Goal: Task Accomplishment & Management: Manage account settings

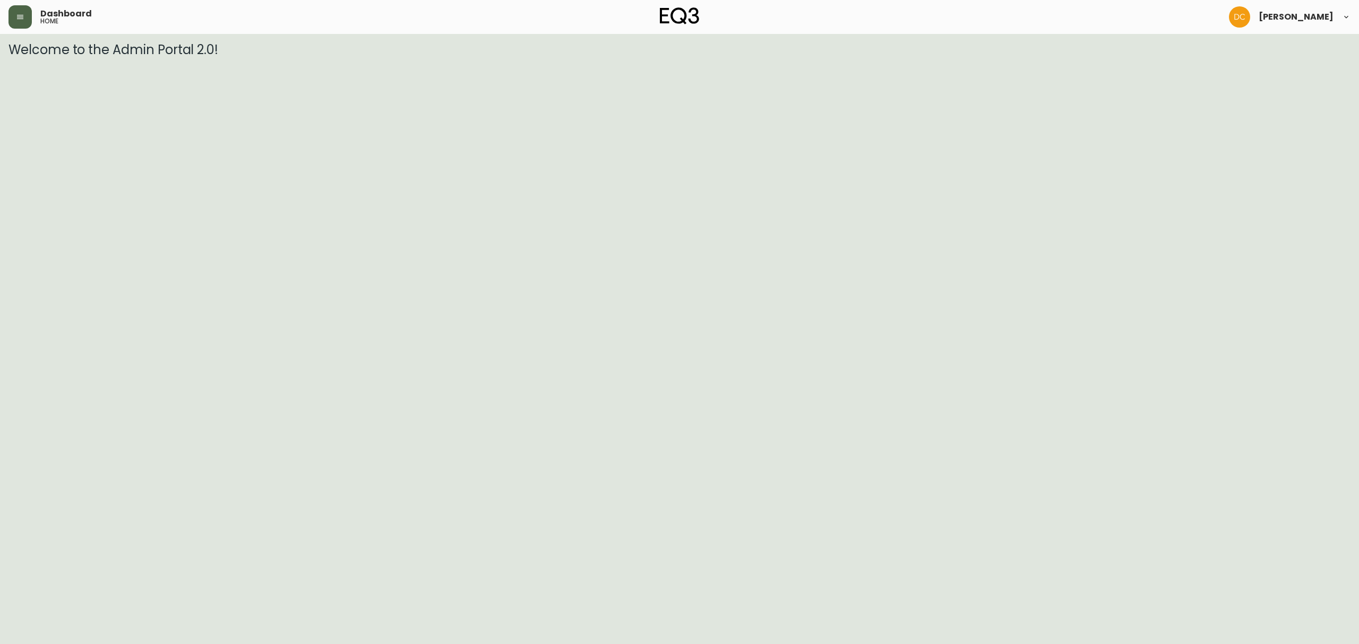
click at [23, 21] on button "button" at bounding box center [19, 16] width 23 height 23
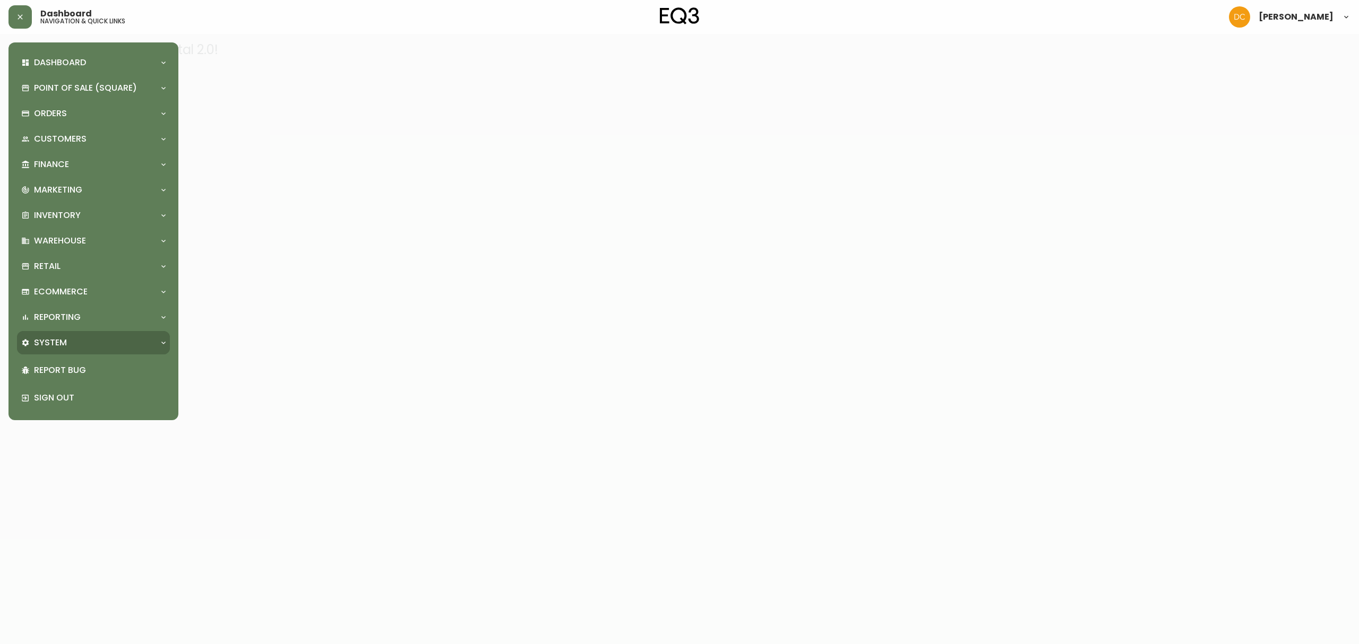
click at [68, 337] on div "System" at bounding box center [88, 343] width 134 height 12
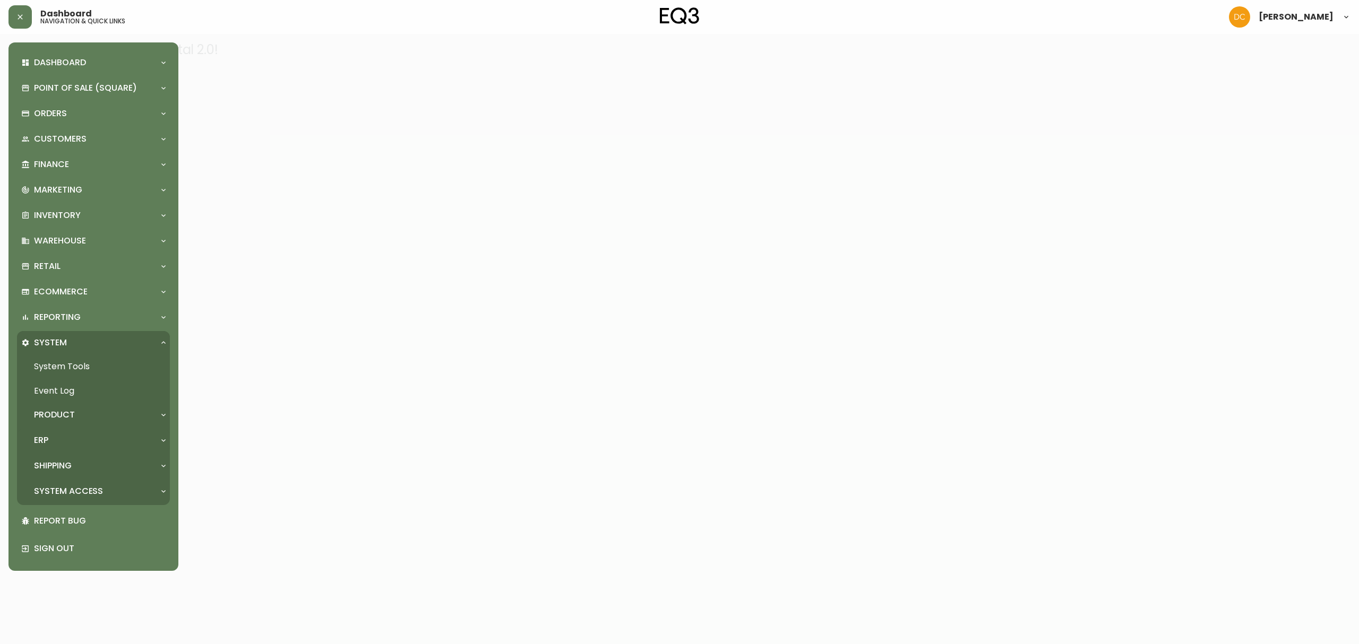
click at [75, 435] on div "ERP" at bounding box center [88, 441] width 134 height 12
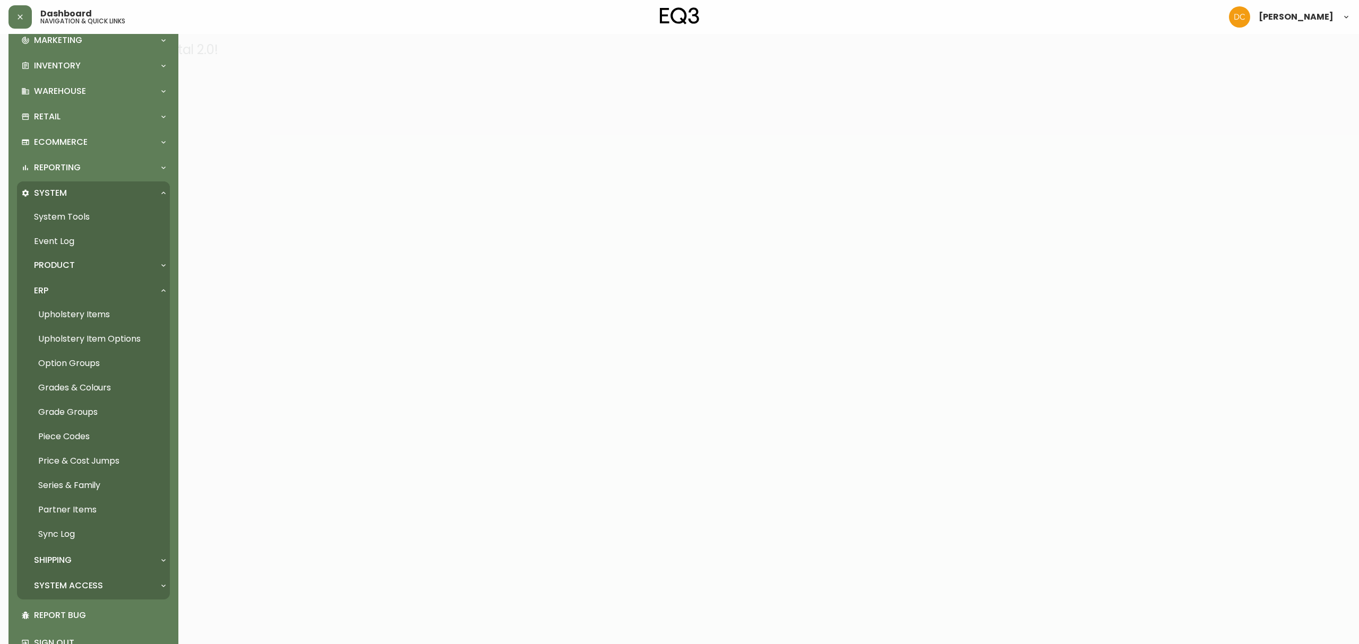
scroll to position [170, 0]
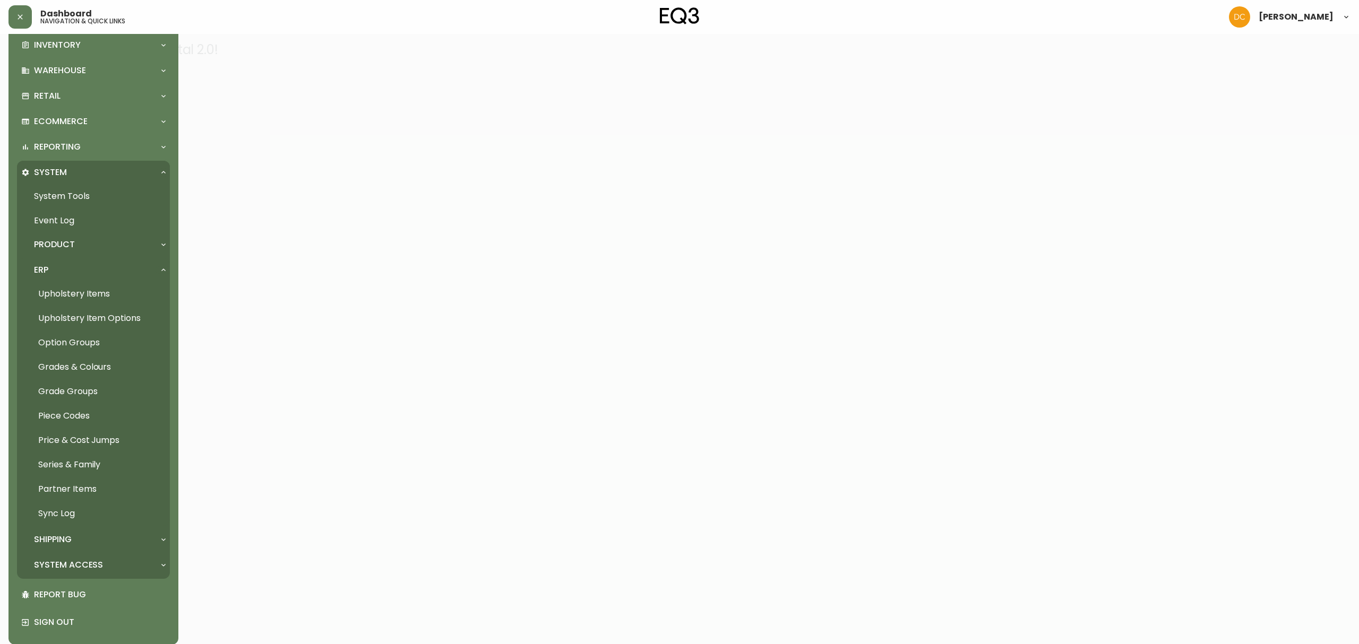
click at [85, 493] on link "Partner Items" at bounding box center [93, 489] width 153 height 24
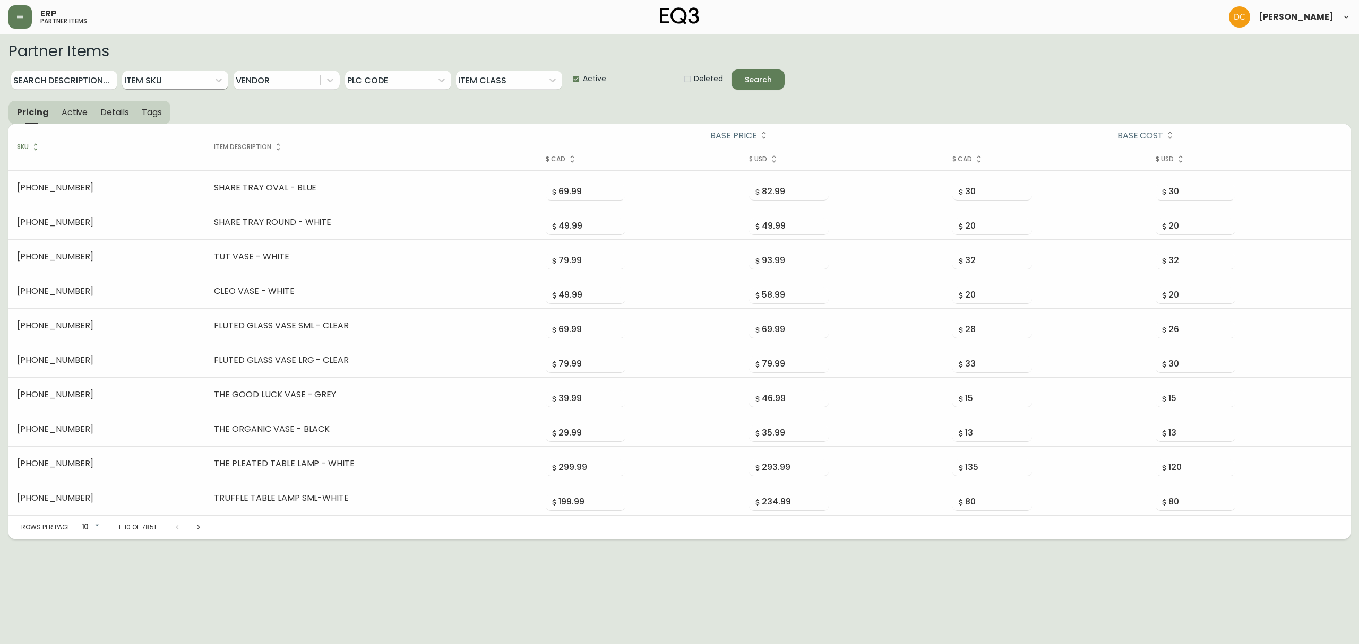
click at [156, 78] on div at bounding box center [165, 80] width 87 height 19
paste input "[PHONE_NUMBER]"
type input "[PHONE_NUMBER]"
click at [164, 98] on div "[PHONE_NUMBER]" at bounding box center [175, 105] width 106 height 18
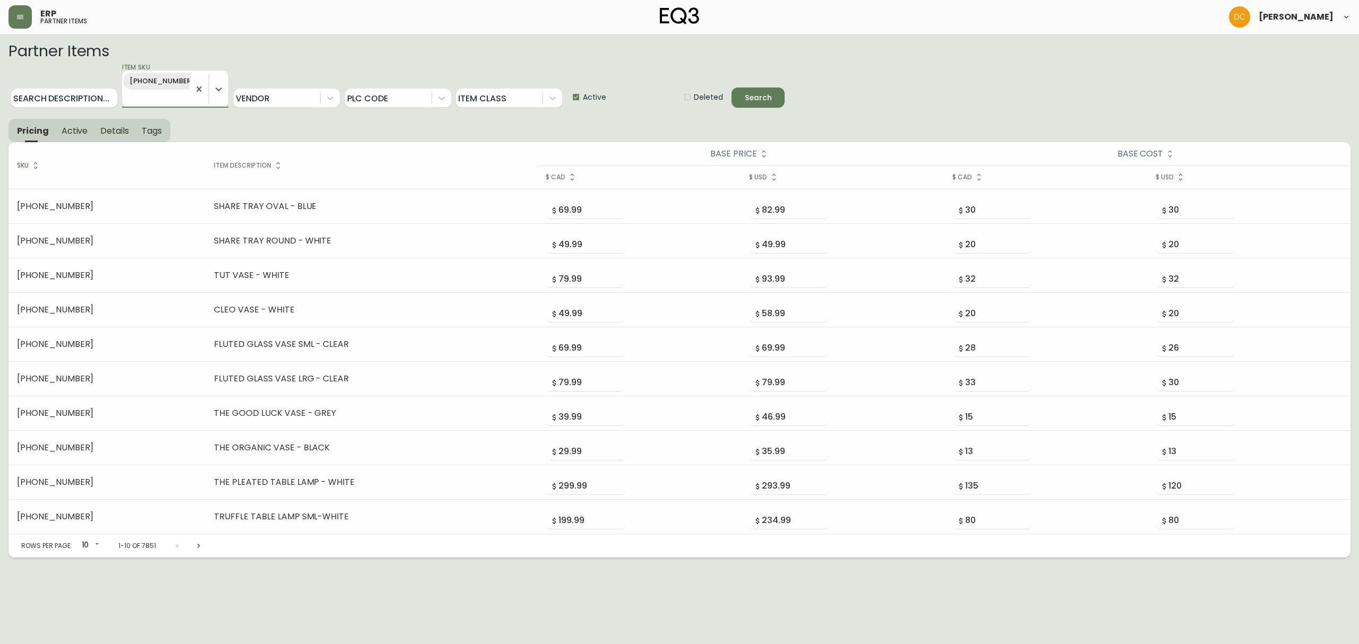
click at [747, 98] on icon "submit" at bounding box center [750, 96] width 13 height 13
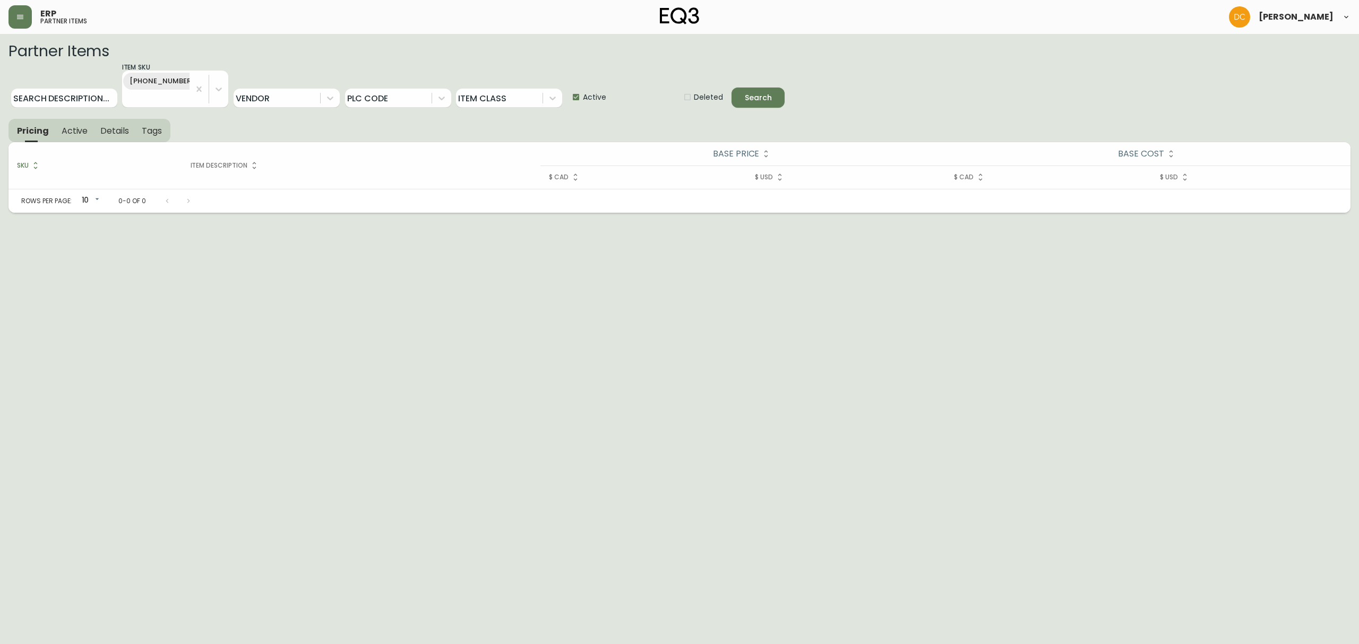
click at [595, 94] on span "Active" at bounding box center [594, 97] width 23 height 11
click at [583, 94] on input "Active" at bounding box center [572, 97] width 21 height 21
click at [595, 94] on span "Active" at bounding box center [594, 97] width 23 height 11
click at [583, 94] on input "Active" at bounding box center [572, 97] width 21 height 21
checkbox input "false"
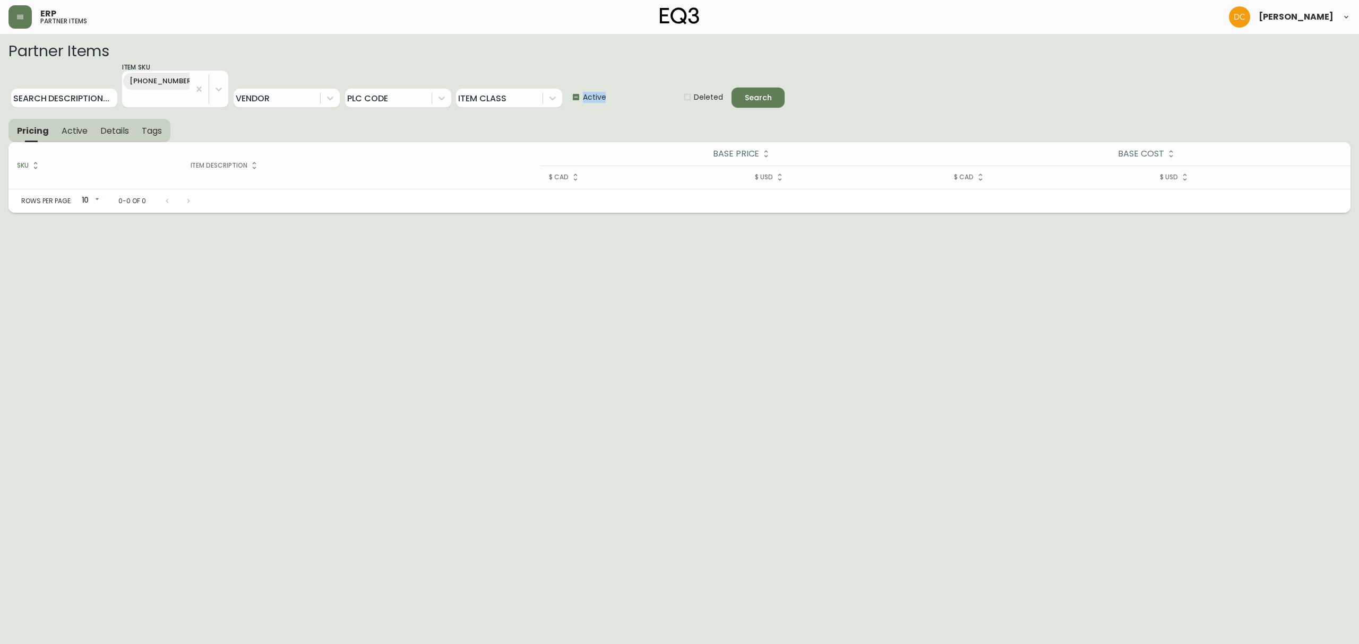
click at [691, 92] on input "Deleted" at bounding box center [683, 97] width 21 height 21
checkbox input "false"
click at [742, 92] on span "Search" at bounding box center [758, 97] width 36 height 13
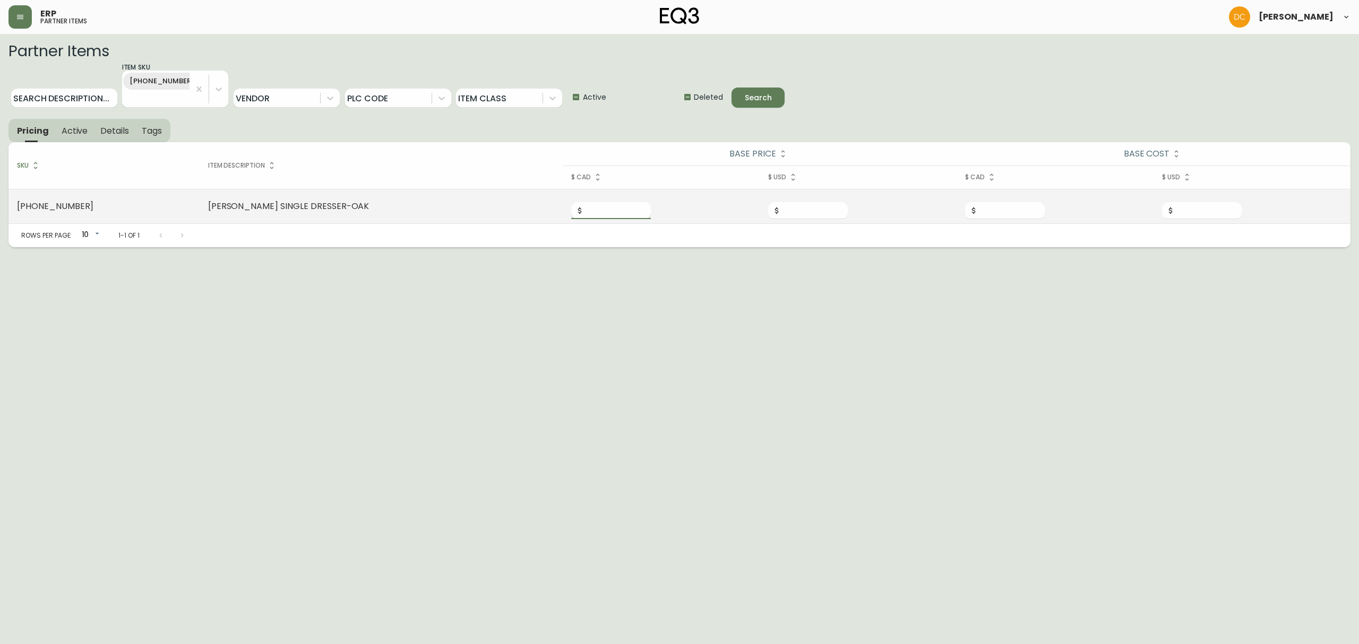
click at [584, 213] on input "number" at bounding box center [617, 210] width 67 height 17
drag, startPoint x: 241, startPoint y: 205, endPoint x: 171, endPoint y: 200, distance: 70.3
click at [171, 200] on tr "[PHONE_NUMBER] MARCEL SINGLE DRESSER-OAK" at bounding box center [679, 206] width 1342 height 35
click at [249, 211] on td "[PERSON_NAME] SINGLE DRESSER-OAK" at bounding box center [381, 206] width 363 height 35
drag, startPoint x: 243, startPoint y: 208, endPoint x: 173, endPoint y: 206, distance: 69.6
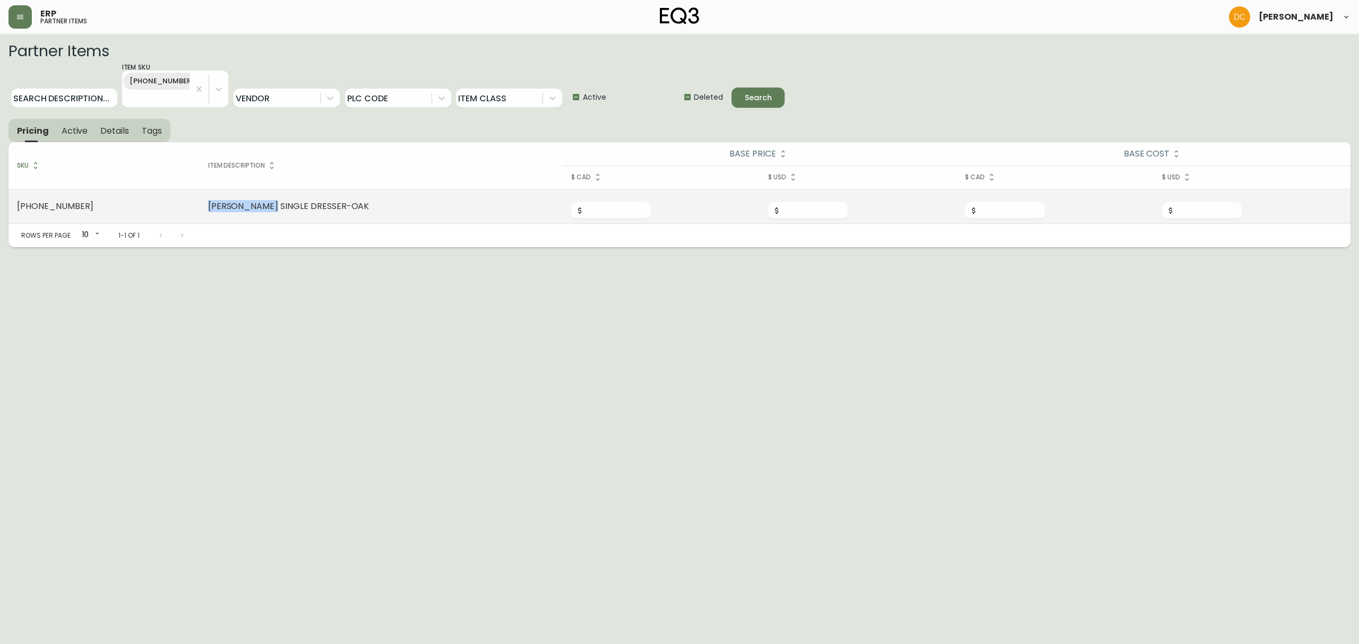
click at [200, 206] on td "[PERSON_NAME] SINGLE DRESSER-OAK" at bounding box center [381, 206] width 363 height 35
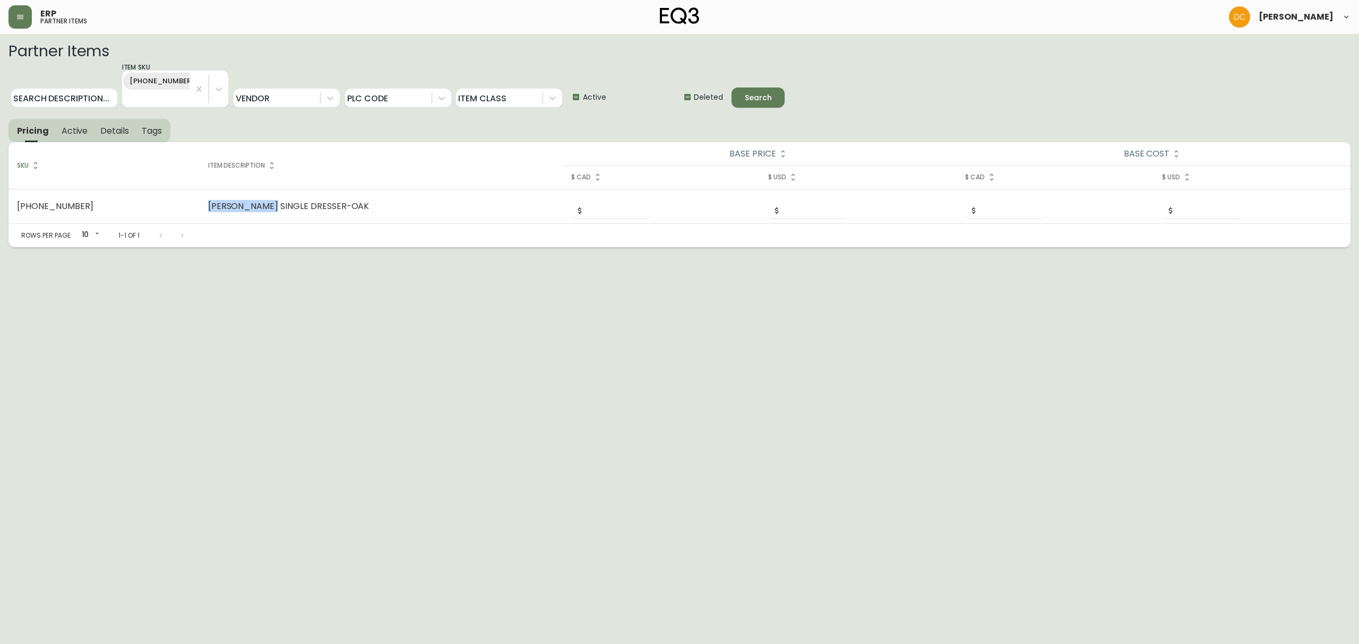
copy td "[PERSON_NAME]"
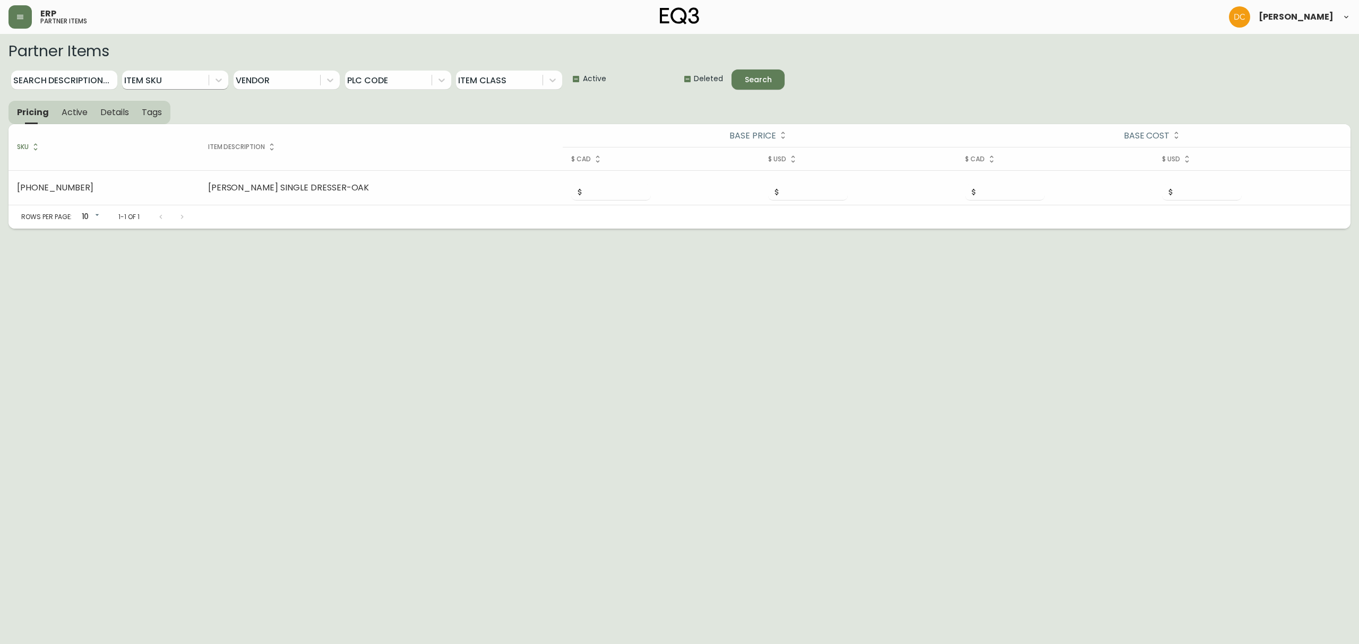
click at [71, 91] on div "Search Description... Item Sku Vendor PLC Code Item Class Active Deleted Search" at bounding box center [679, 75] width 1342 height 33
click at [73, 78] on input "Search Description..." at bounding box center [64, 80] width 106 height 19
paste input "[PERSON_NAME]"
type input "[PERSON_NAME]"
click at [776, 83] on span "Search" at bounding box center [758, 79] width 36 height 13
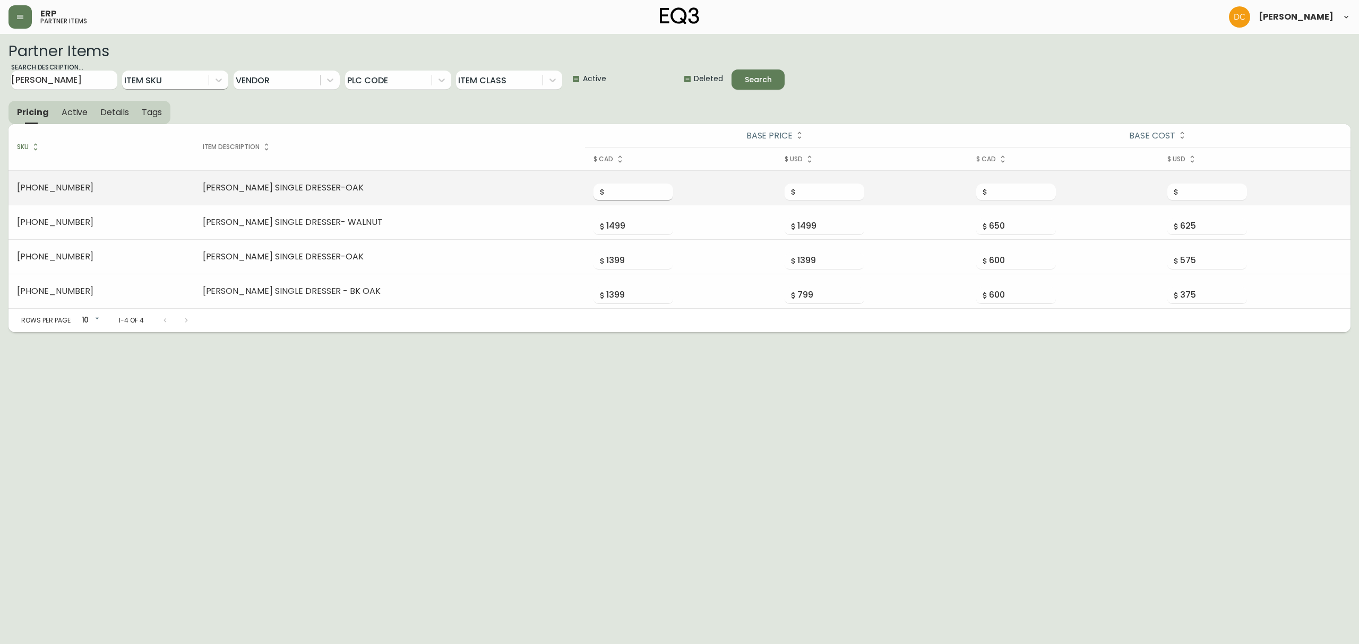
click at [606, 194] on input "number" at bounding box center [639, 192] width 67 height 17
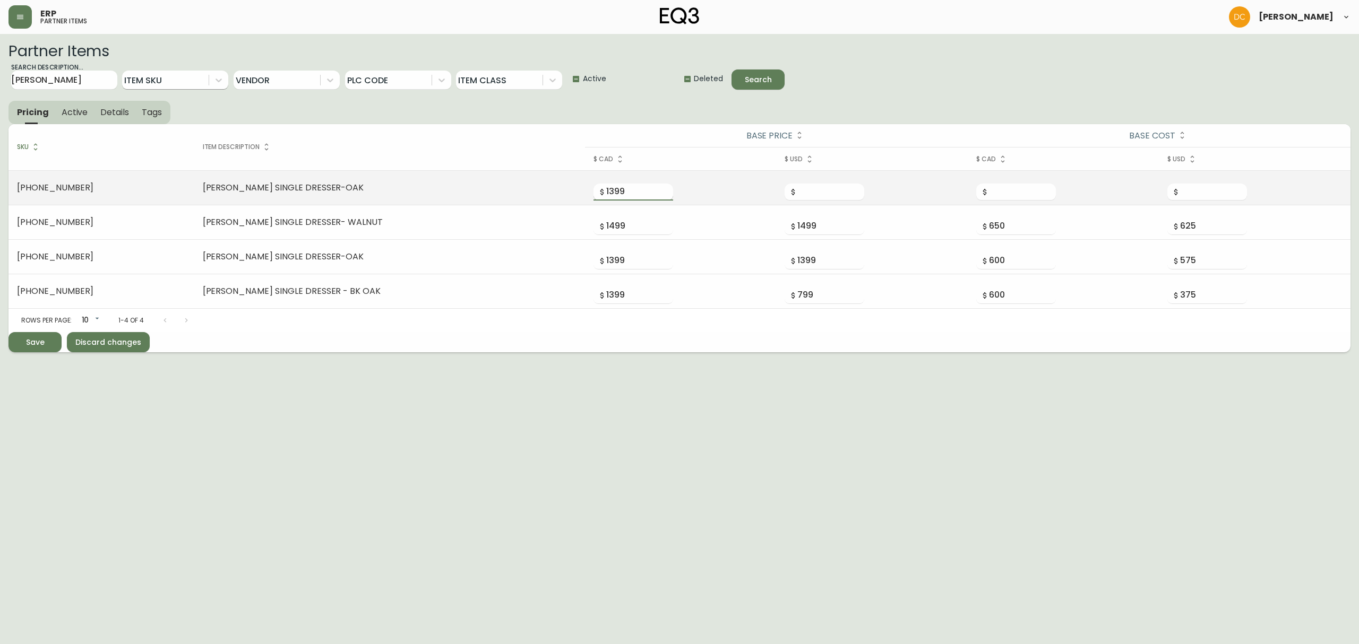
type input "1399"
type input "600"
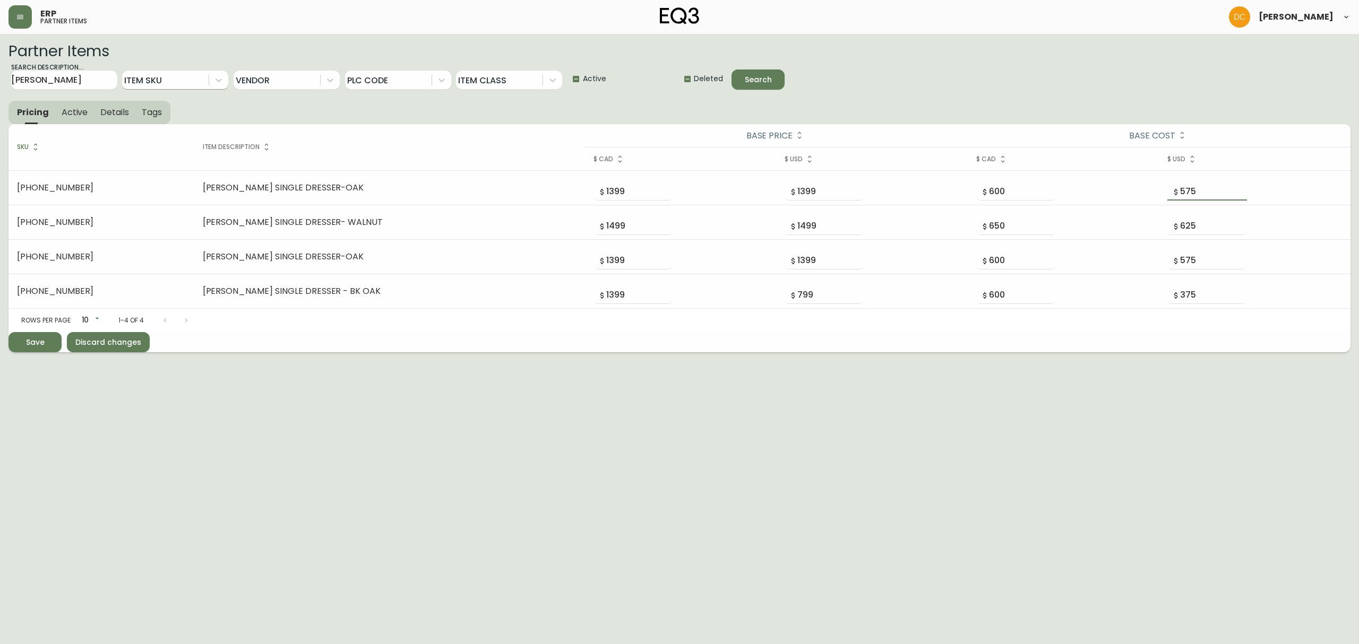
type input "575"
click at [42, 342] on div "Save" at bounding box center [35, 342] width 19 height 13
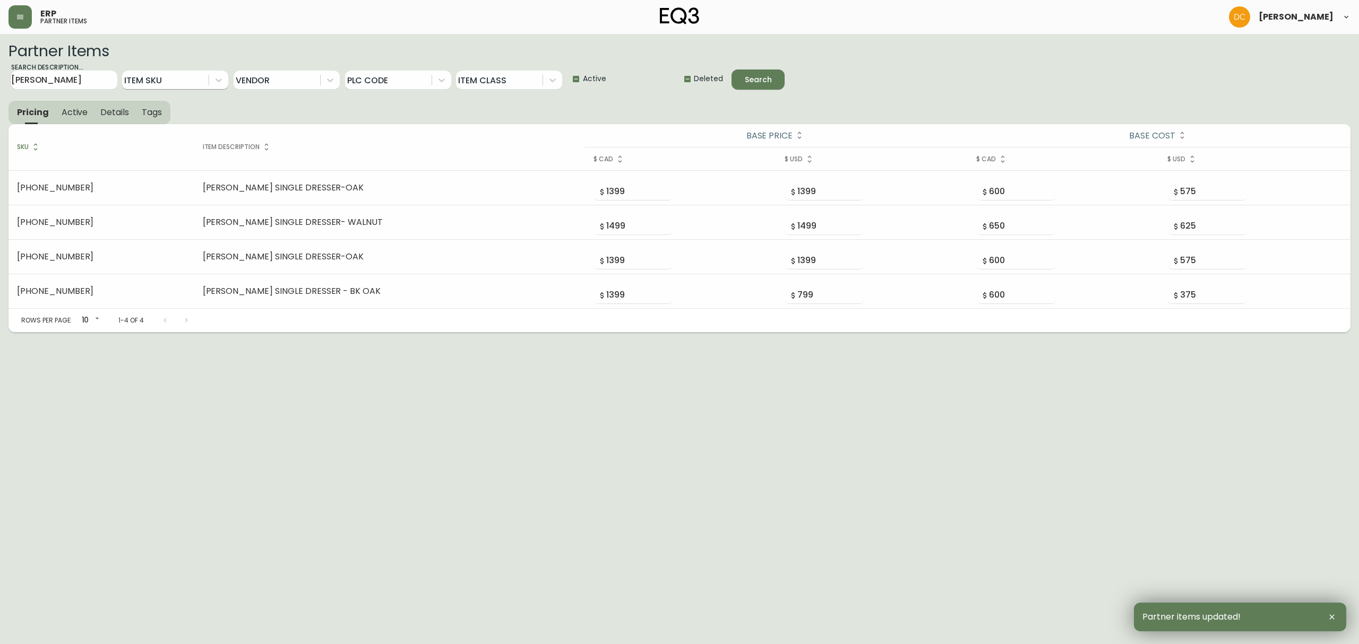
click at [81, 114] on span "Active" at bounding box center [75, 112] width 27 height 11
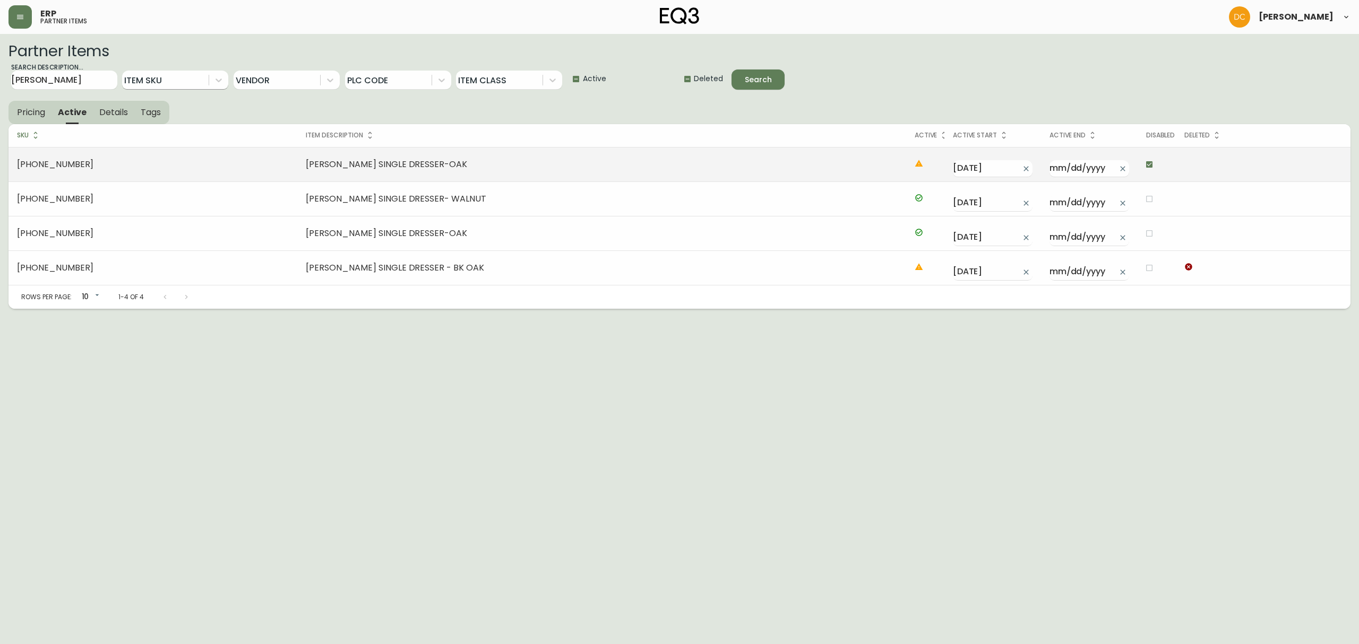
click at [1140, 167] on input "checkbox" at bounding box center [1149, 165] width 18 height 18
checkbox input "false"
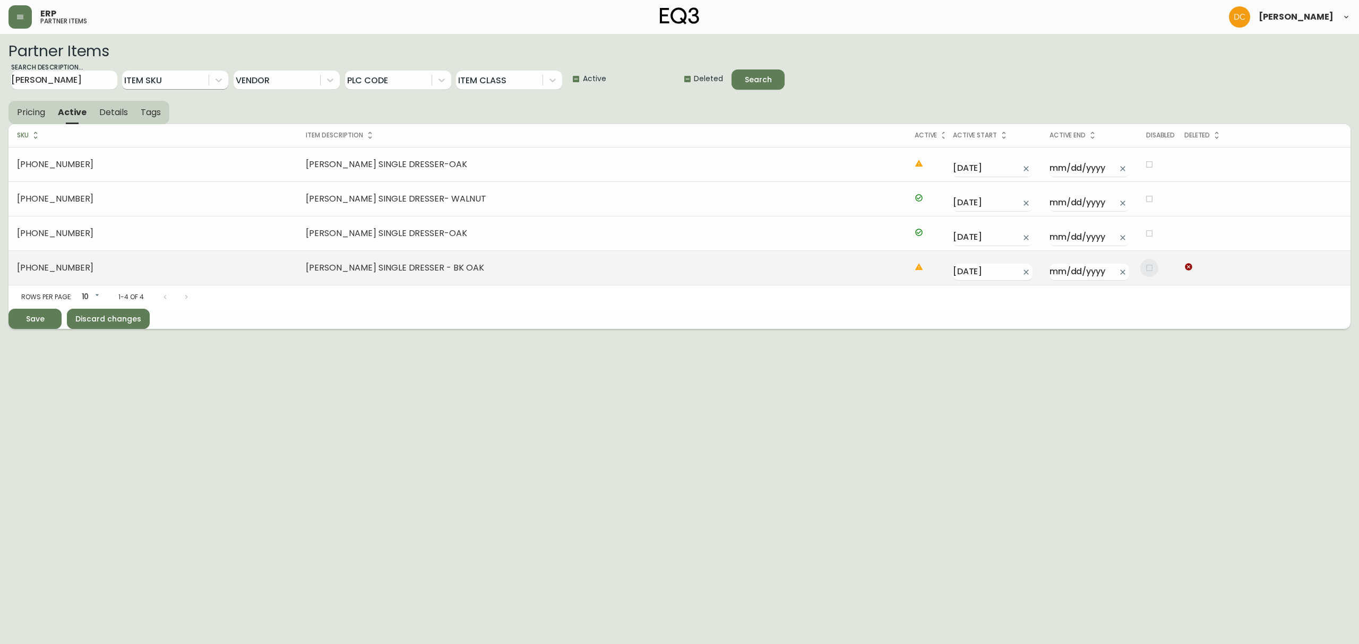
click at [1140, 271] on input "checkbox" at bounding box center [1149, 268] width 18 height 18
checkbox input "true"
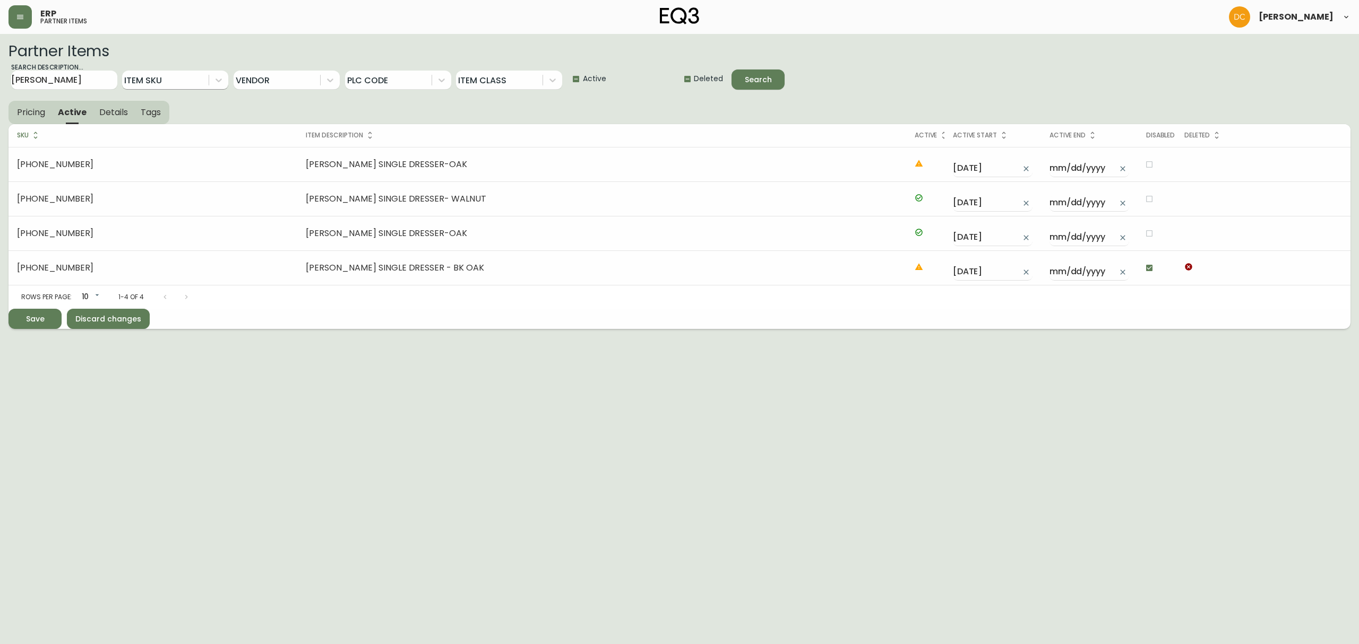
click at [37, 322] on div "Save" at bounding box center [35, 319] width 19 height 13
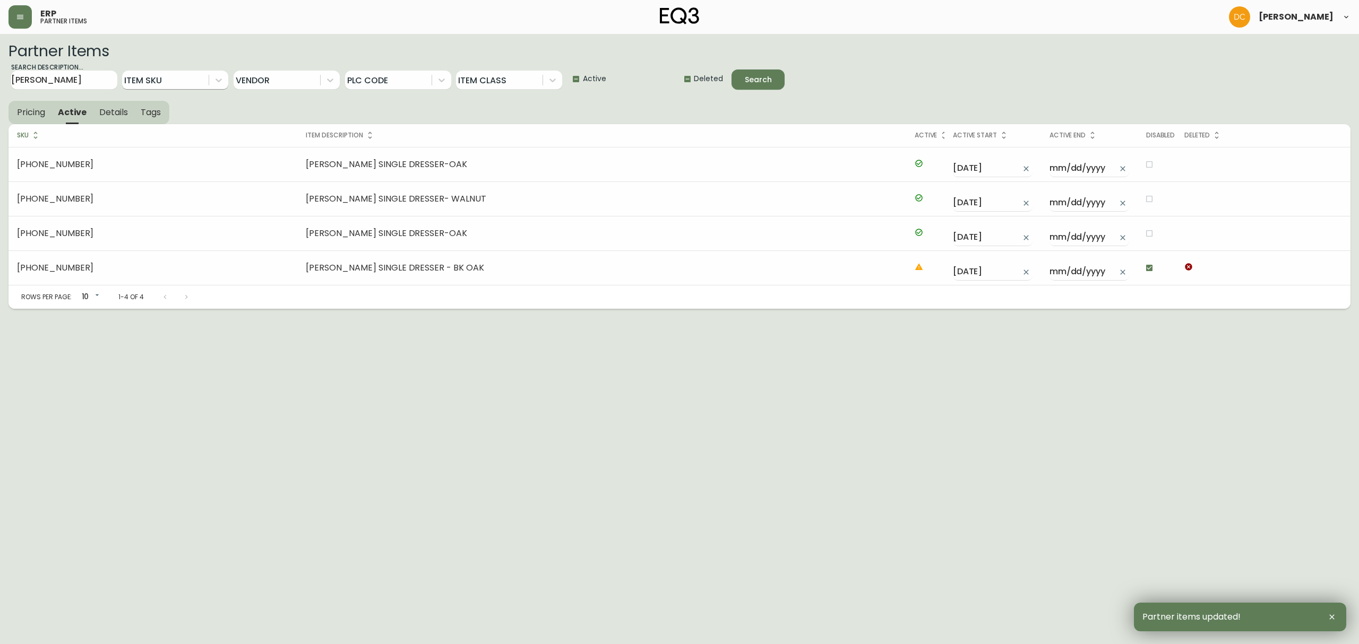
click at [105, 119] on button "Details" at bounding box center [113, 112] width 41 height 23
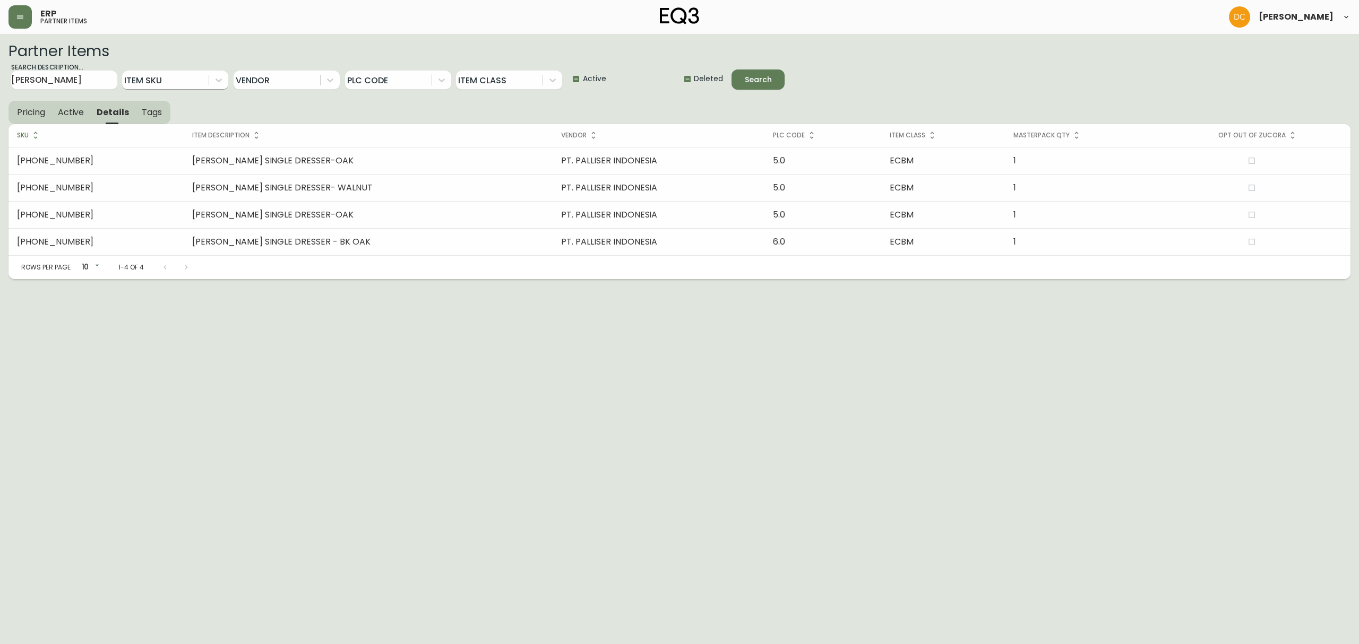
click at [149, 116] on span "Tags" at bounding box center [152, 112] width 20 height 11
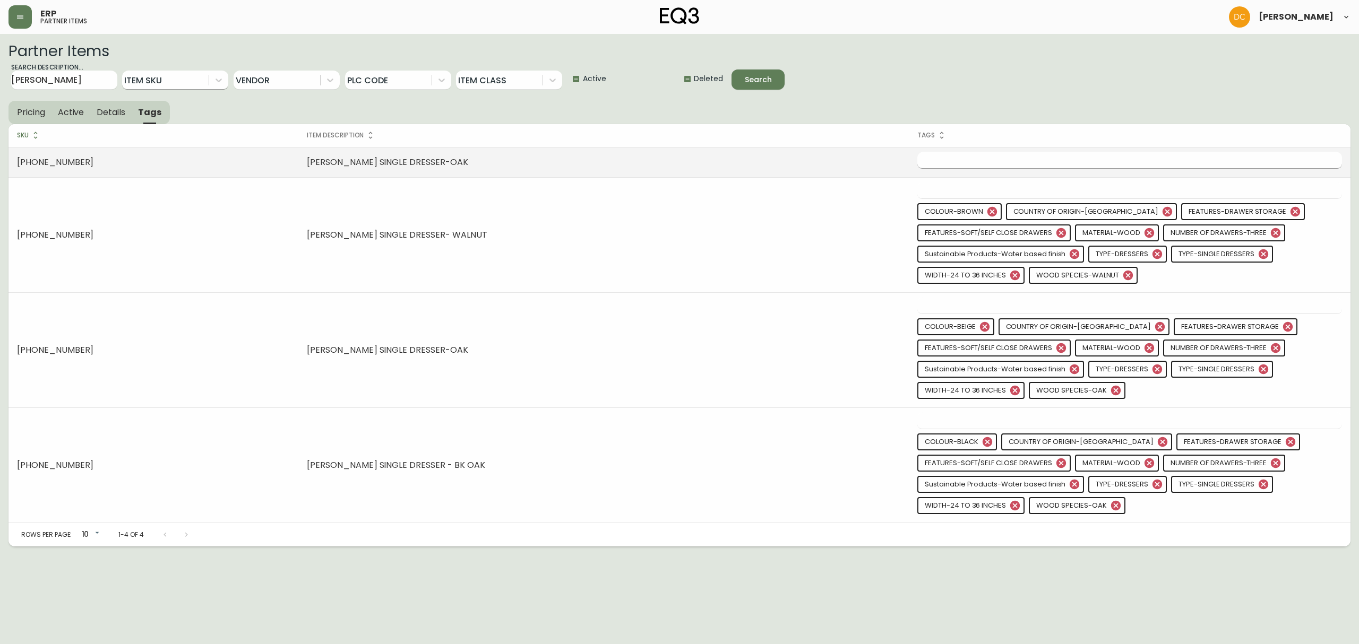
click at [1013, 160] on input "text" at bounding box center [1121, 160] width 409 height 16
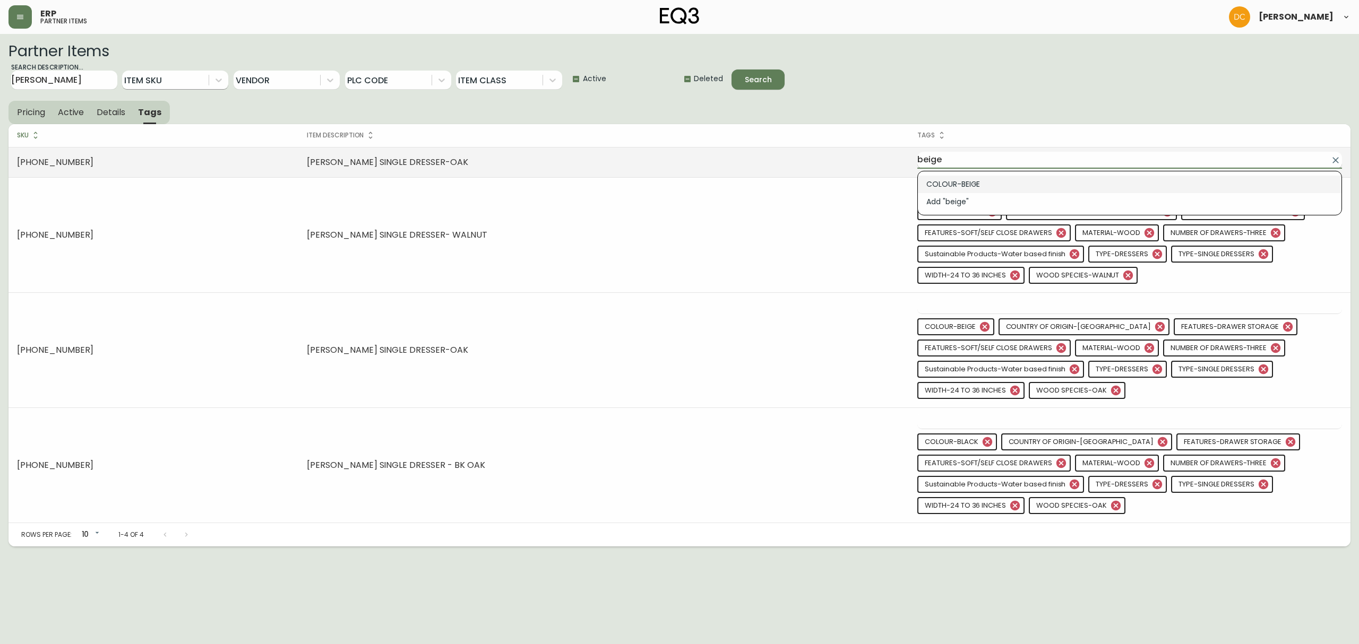
type input "COLOUR-BEIGE"
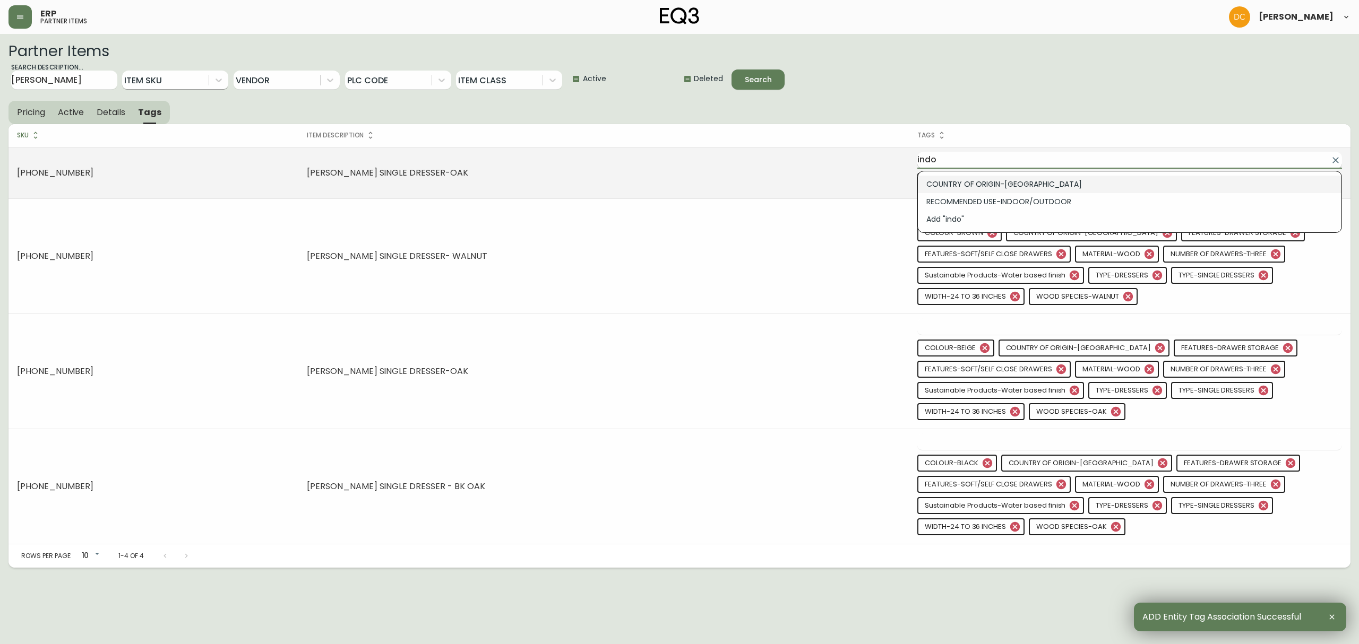
type input "COUNTRY OF ORIGIN-[GEOGRAPHIC_DATA]"
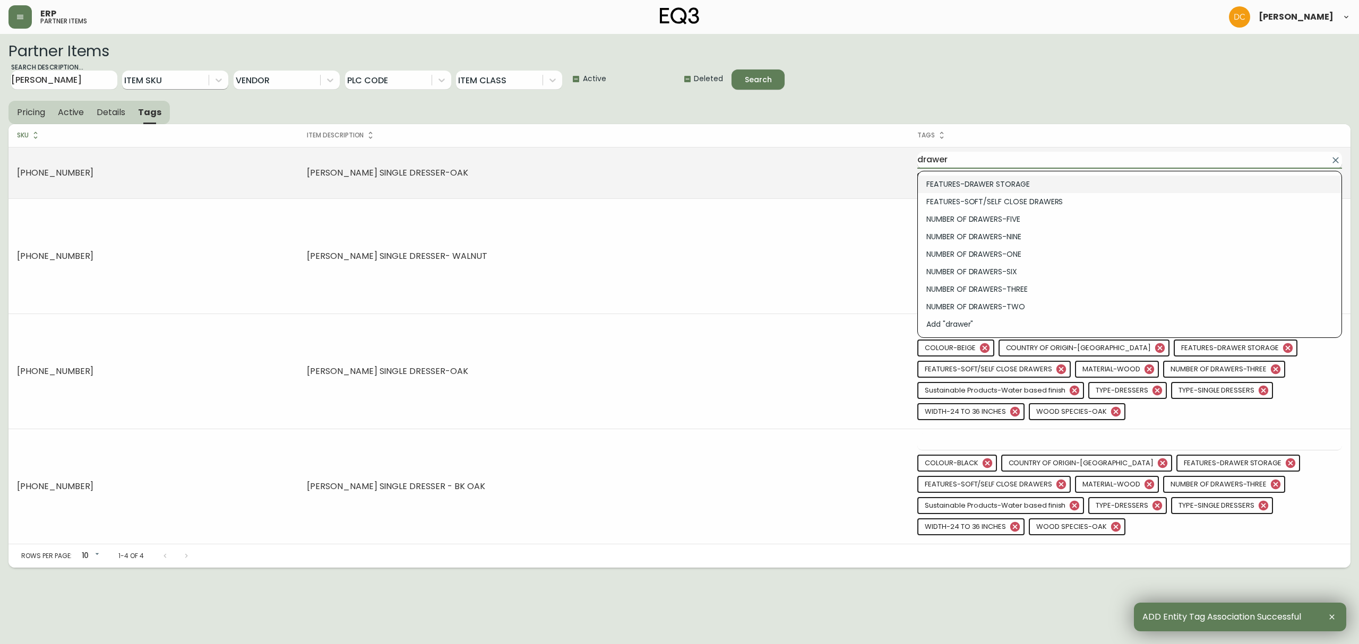
type input "FEATURES-DRAWER STORAGE"
type input "FEATURES-SOFT/SELF CLOSE DRAWERS"
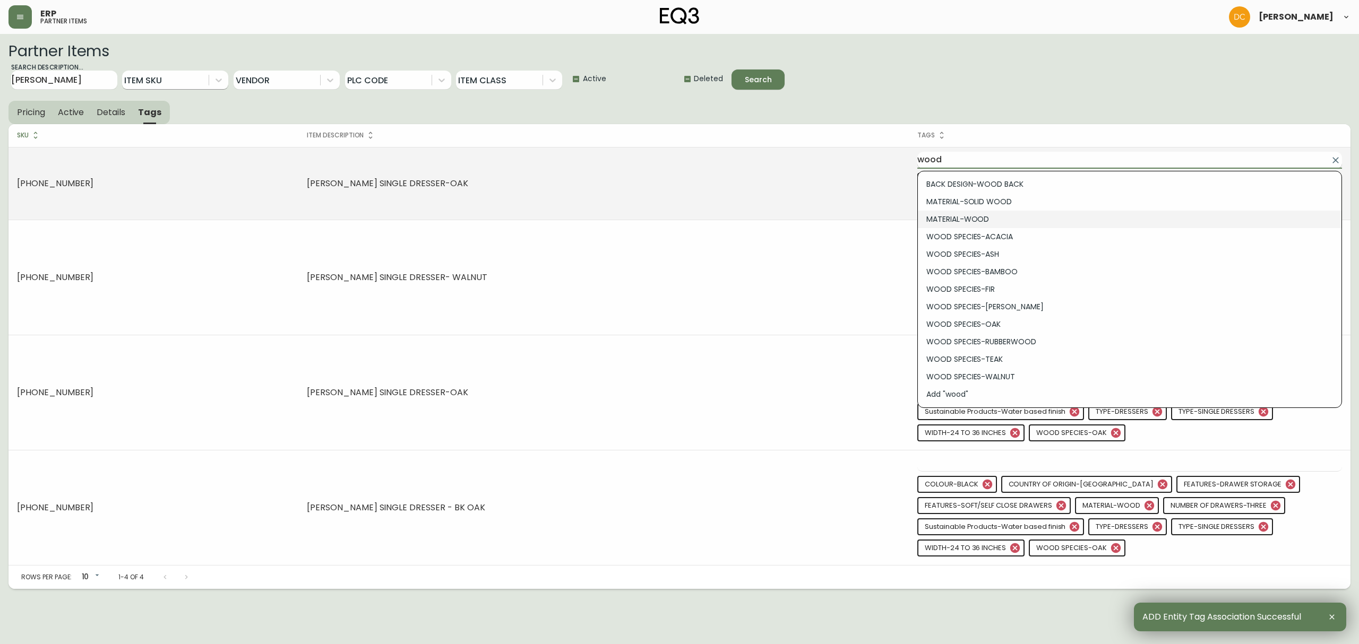
type input "MATERIAL-WOOD"
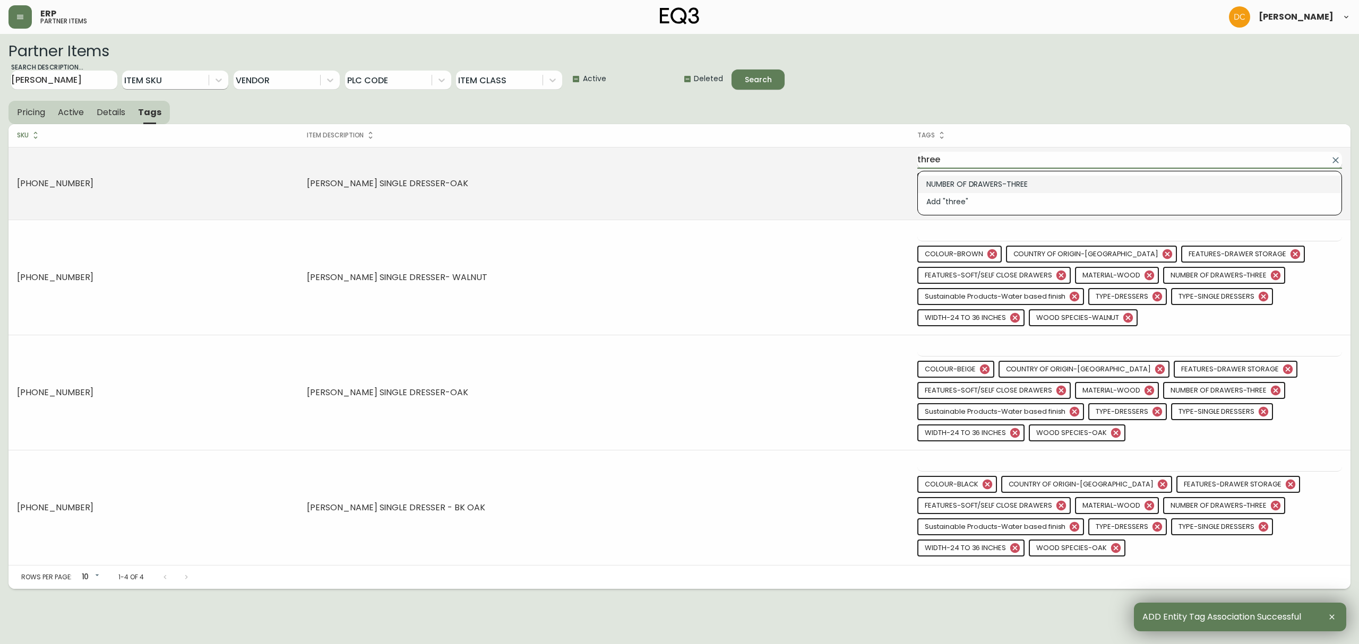
type input "NUMBER OF DRAWERS-THREE"
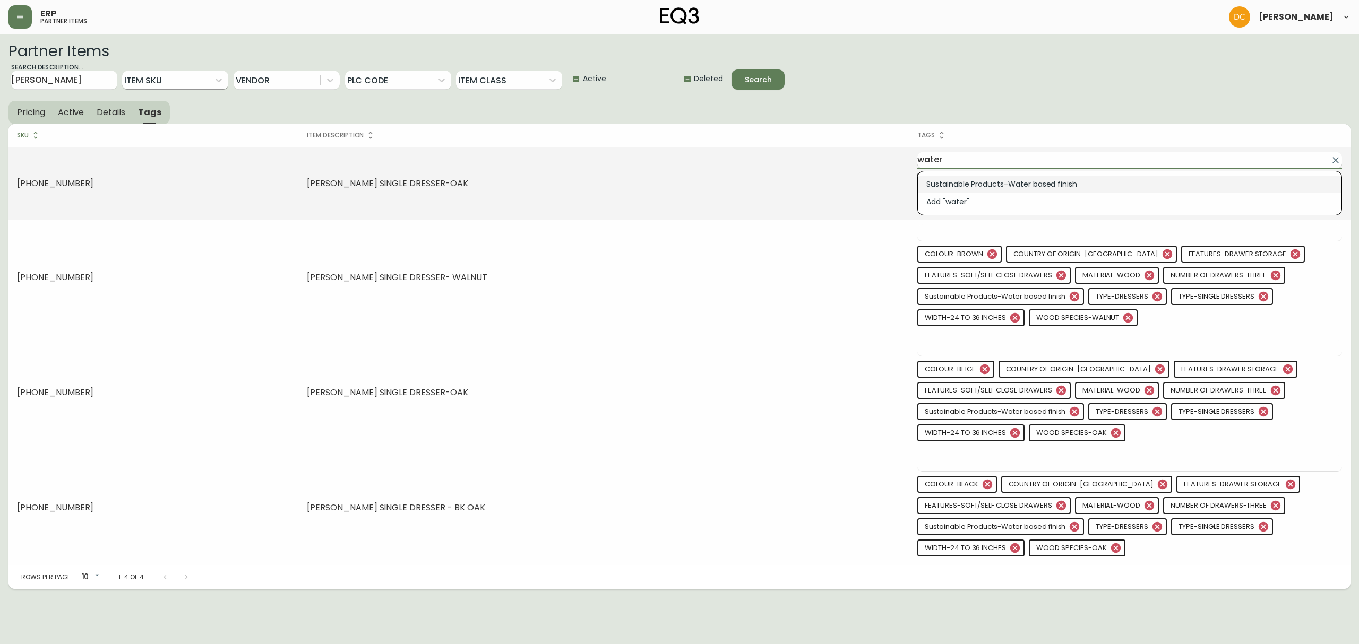
type input "Sustainable Products-Water based finish"
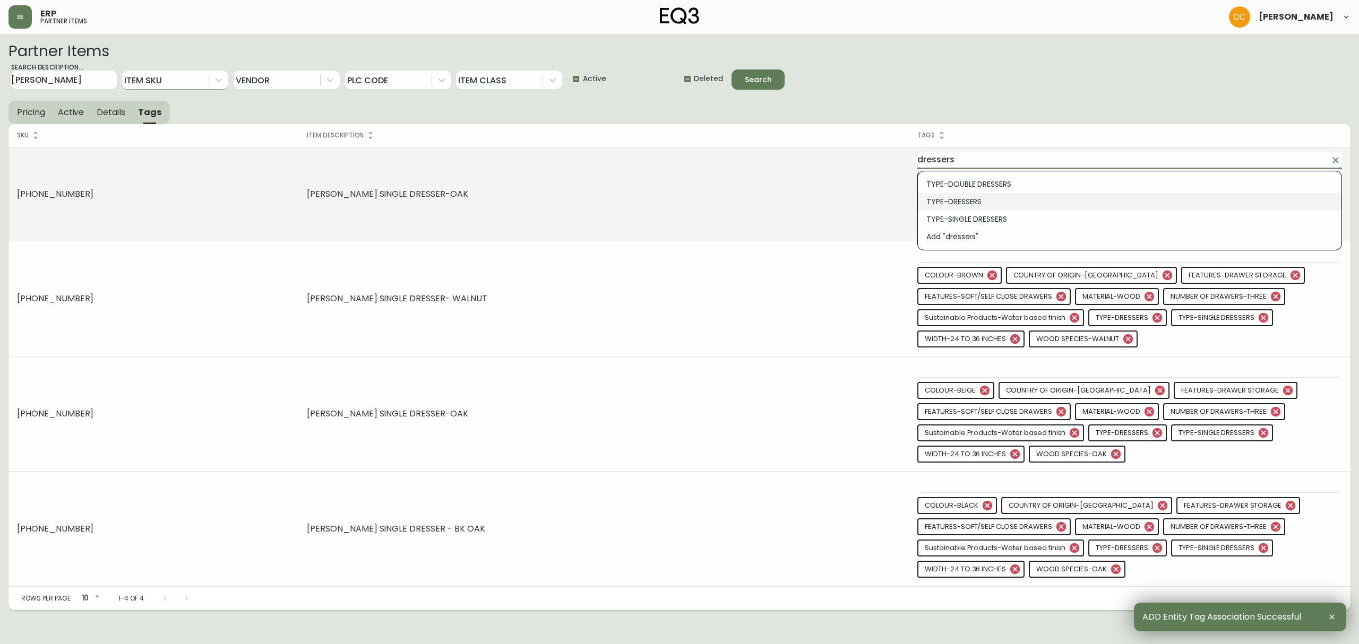
type input "TYPE-DRESSERS"
type input "TYPE-SINGLE DRESSERS"
type input "WIDTH-24 TO 36 INCHES"
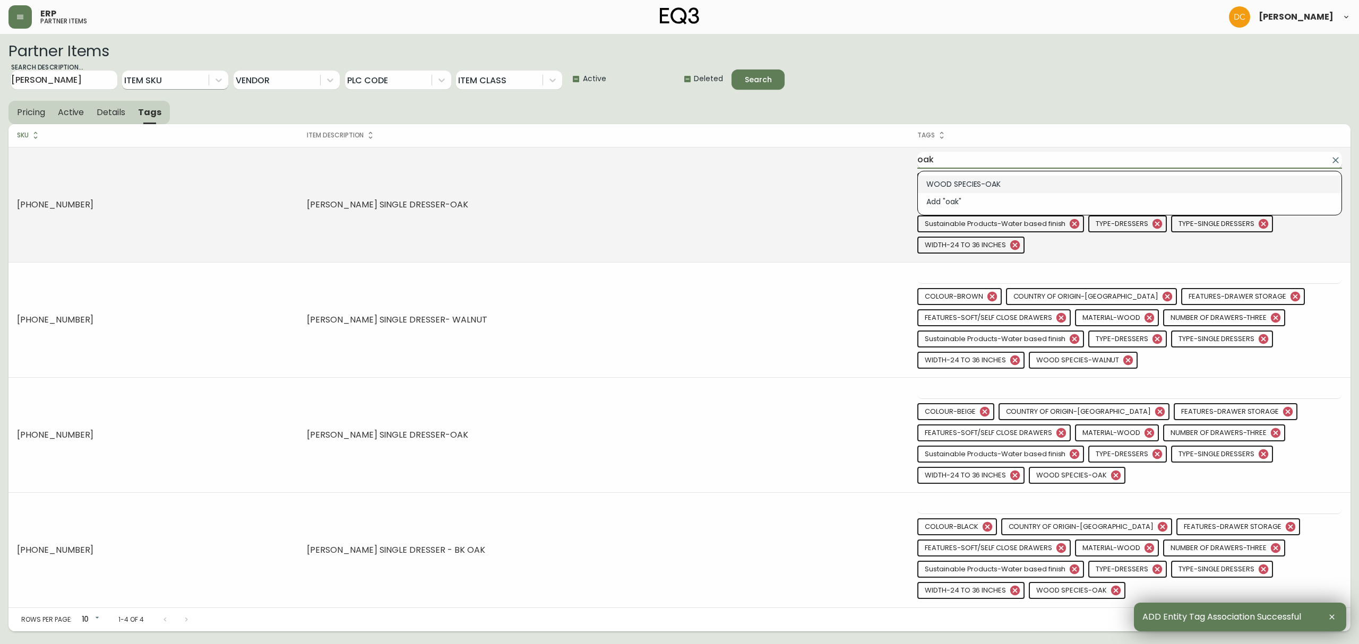
type input "WOOD SPECIES-OAK"
